Goal: Check status: Check status

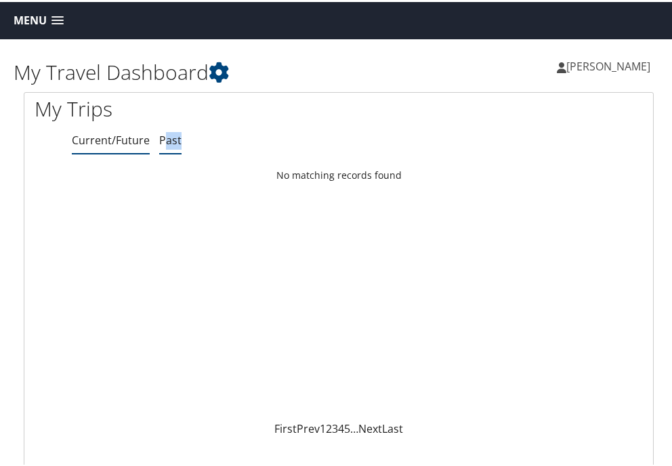
drag, startPoint x: 180, startPoint y: 141, endPoint x: 162, endPoint y: 141, distance: 18.3
click at [162, 141] on ul "Current/Future Past" at bounding box center [362, 139] width 581 height 24
click at [162, 141] on link "Past" at bounding box center [170, 138] width 22 height 15
click at [79, 108] on h1 "My Trips" at bounding box center [182, 107] width 294 height 28
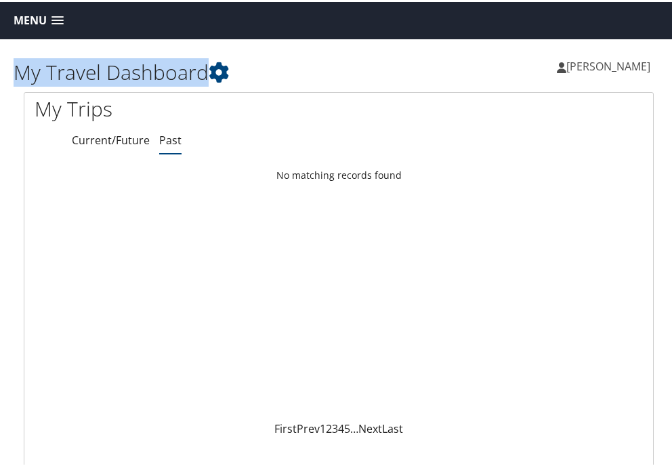
drag, startPoint x: 236, startPoint y: 66, endPoint x: 44, endPoint y: 24, distance: 197.0
click at [44, 24] on body "Menu Dashboards ► My Travel Dashboard Trips ► Current/Future Trips Past Trips T…" at bounding box center [338, 233] width 677 height 466
click at [44, 24] on span "Menu" at bounding box center [30, 18] width 33 height 13
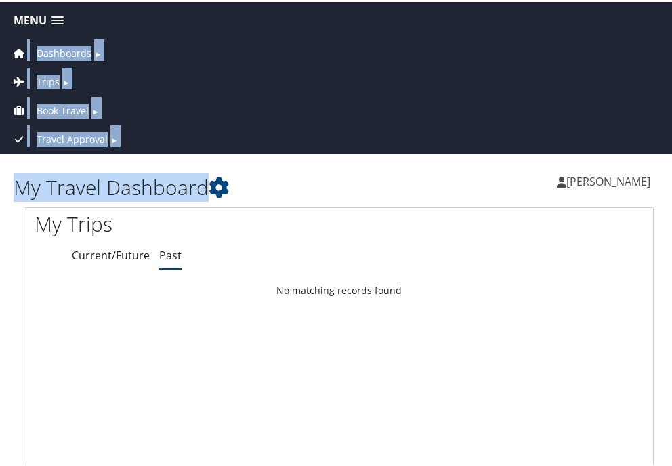
click at [43, 75] on span "Trips" at bounding box center [48, 79] width 23 height 15
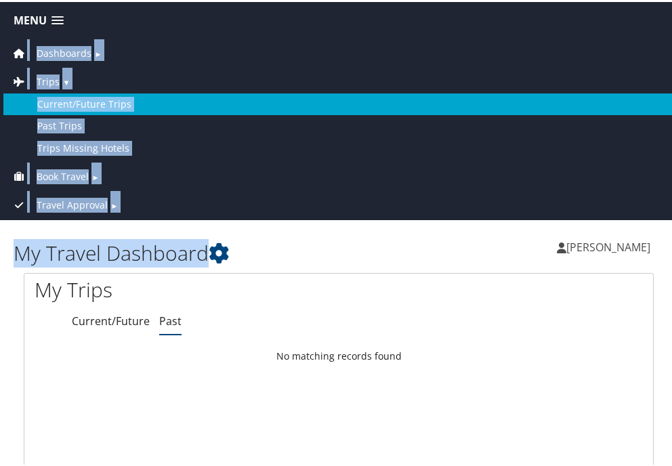
click at [55, 104] on link "Current/Future Trips" at bounding box center [338, 102] width 670 height 22
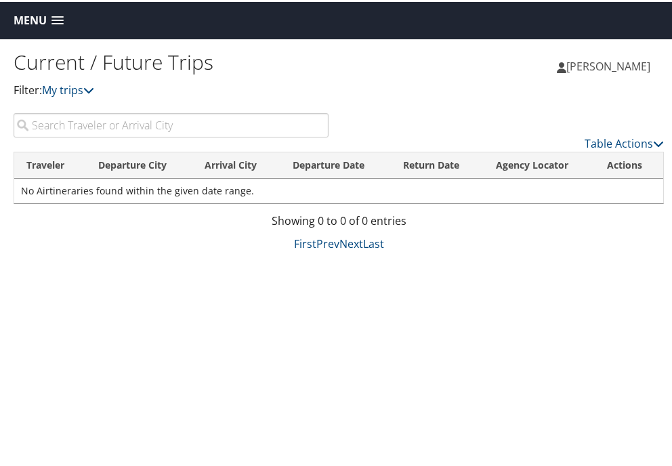
click at [194, 131] on input "search" at bounding box center [171, 123] width 315 height 24
type input "[PERSON_NAME]"
click at [55, 12] on link "Menu" at bounding box center [39, 18] width 64 height 22
